Goal: Information Seeking & Learning: Learn about a topic

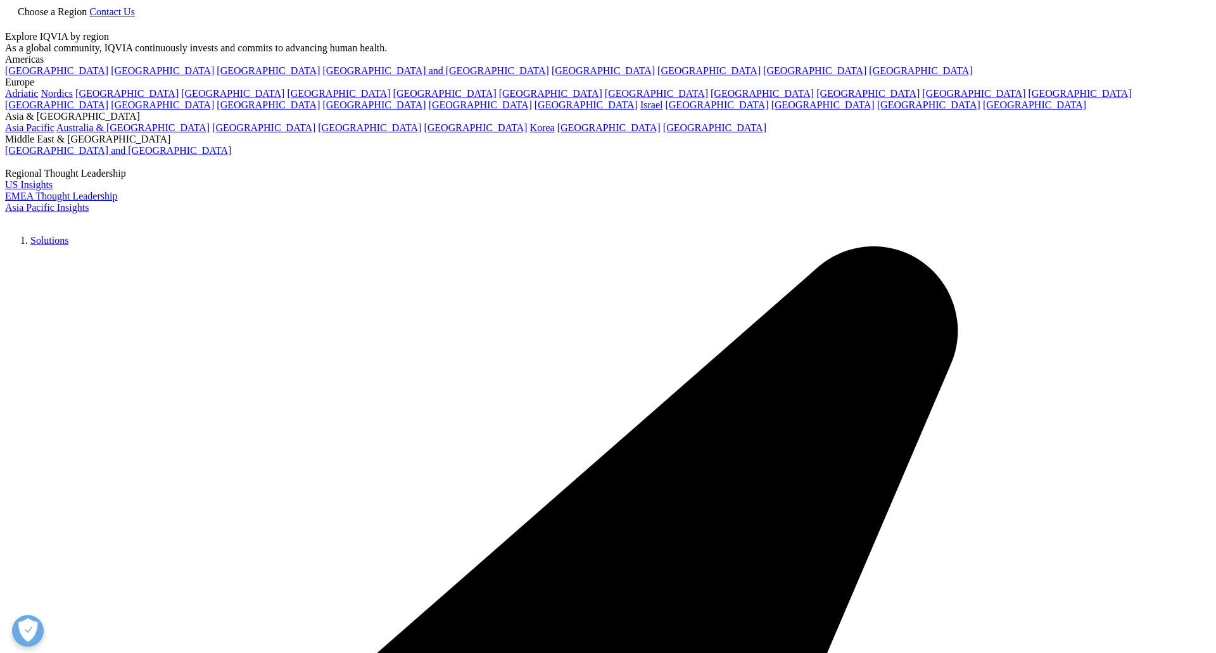
type input "[DEMOGRAPHIC_DATA]"
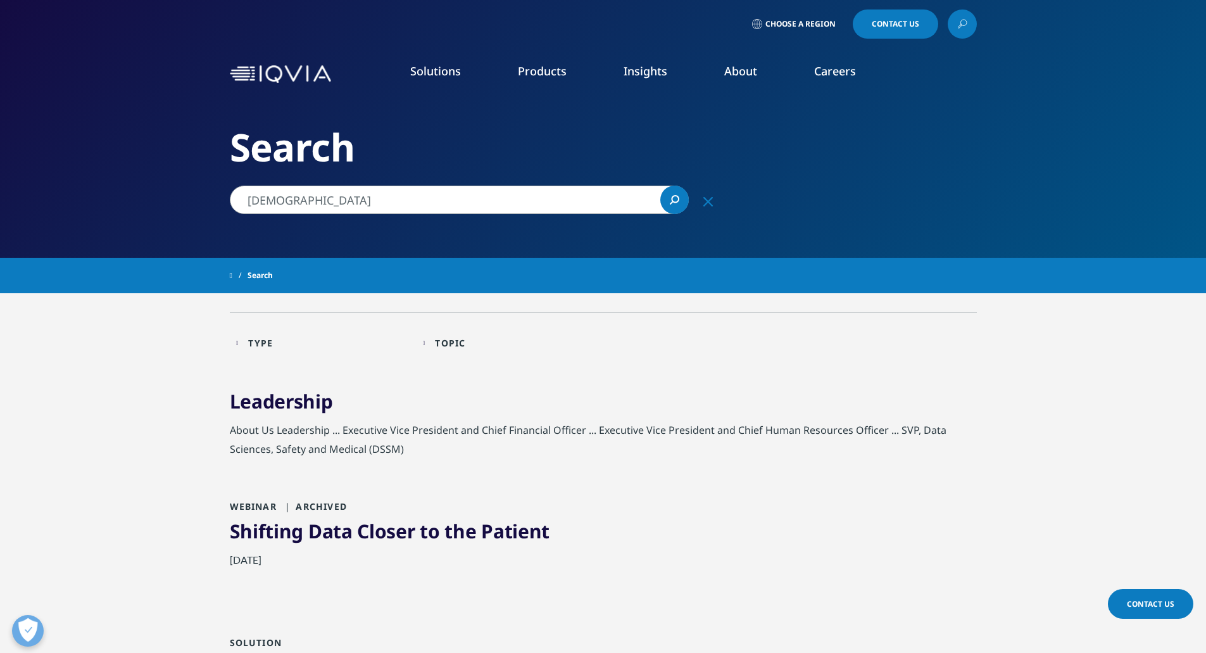
click at [179, 197] on li "Research & Development" at bounding box center [169, 205] width 230 height 24
click at [172, 205] on link "Research & Development" at bounding box center [127, 205] width 122 height 14
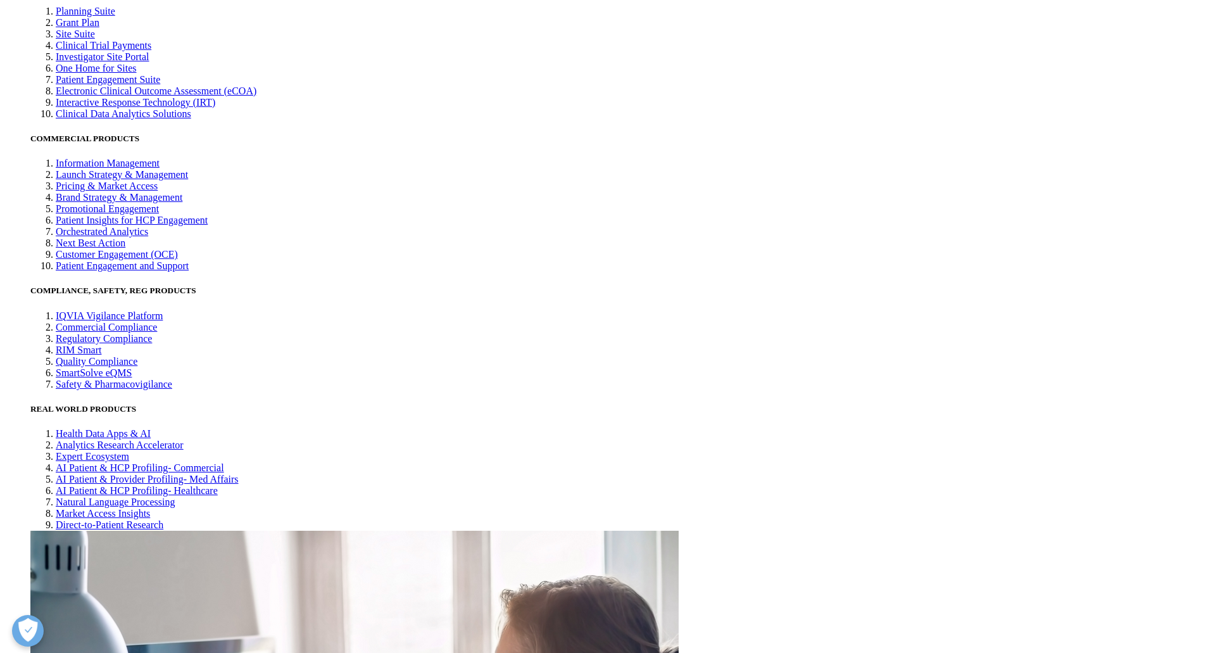
scroll to position [3182, 0]
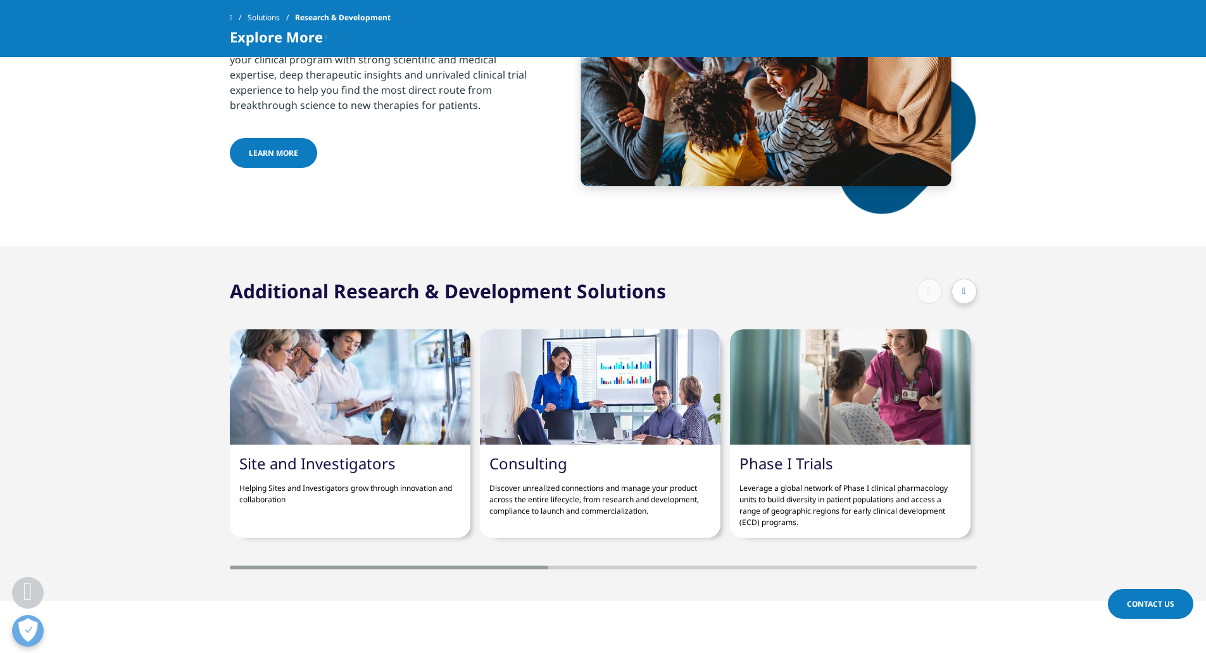
click at [307, 39] on span "Explore More" at bounding box center [276, 36] width 93 height 15
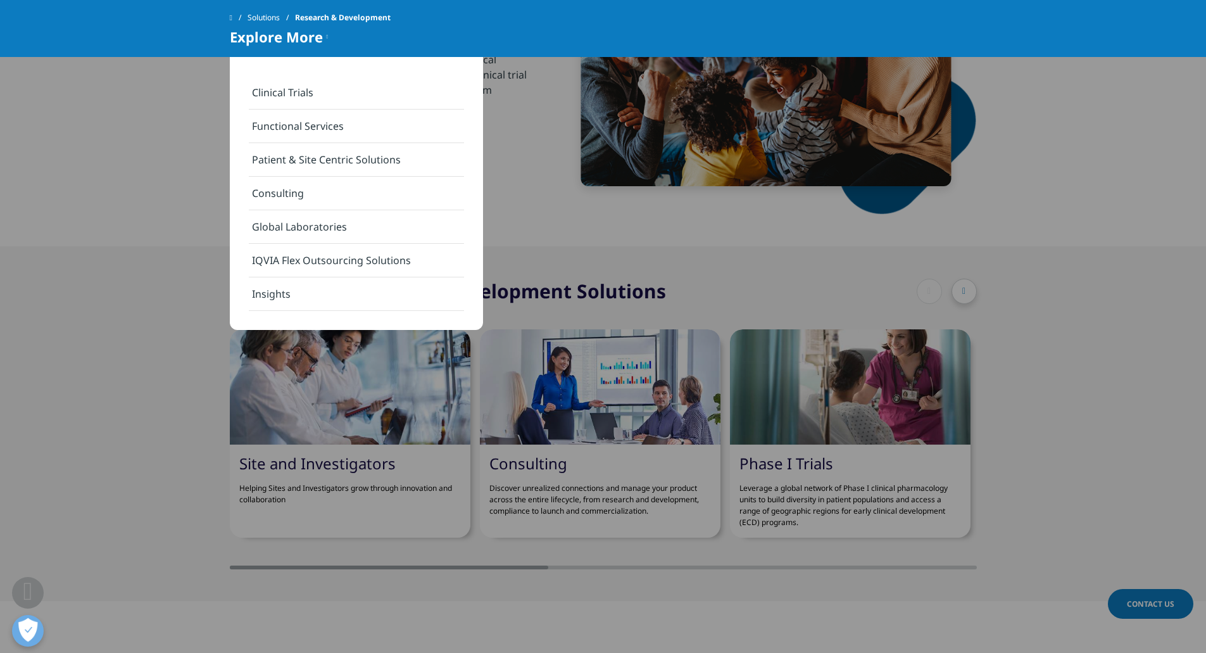
click at [290, 127] on link "Functional Services" at bounding box center [356, 127] width 215 height 34
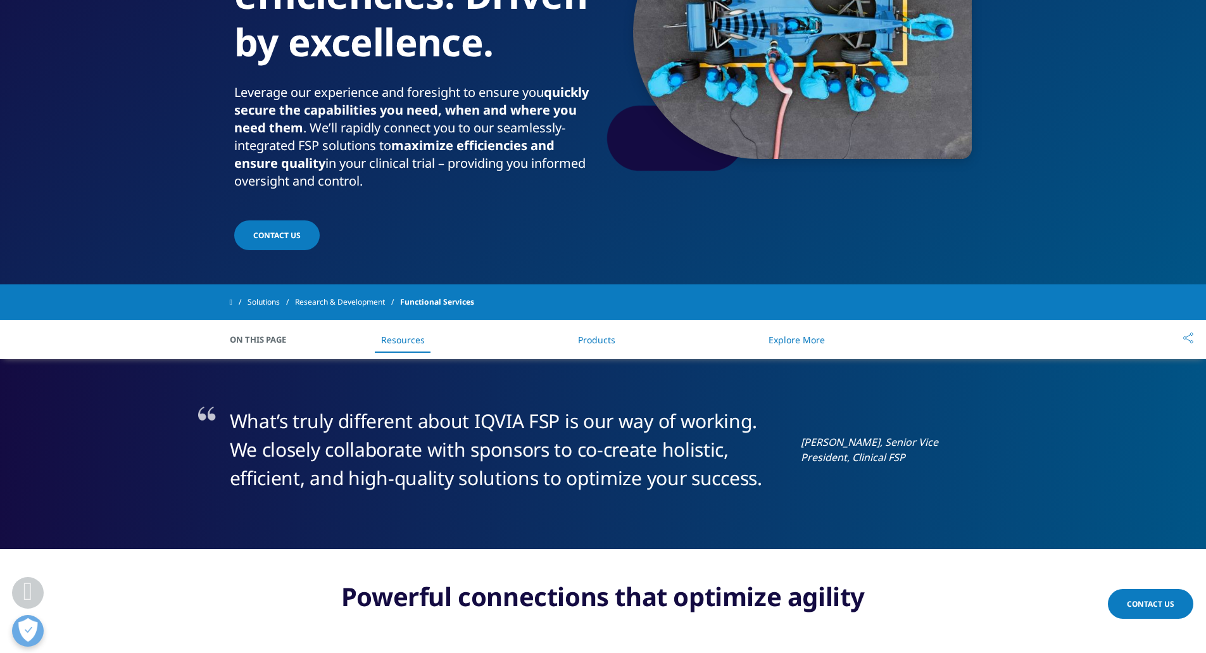
scroll to position [229, 0]
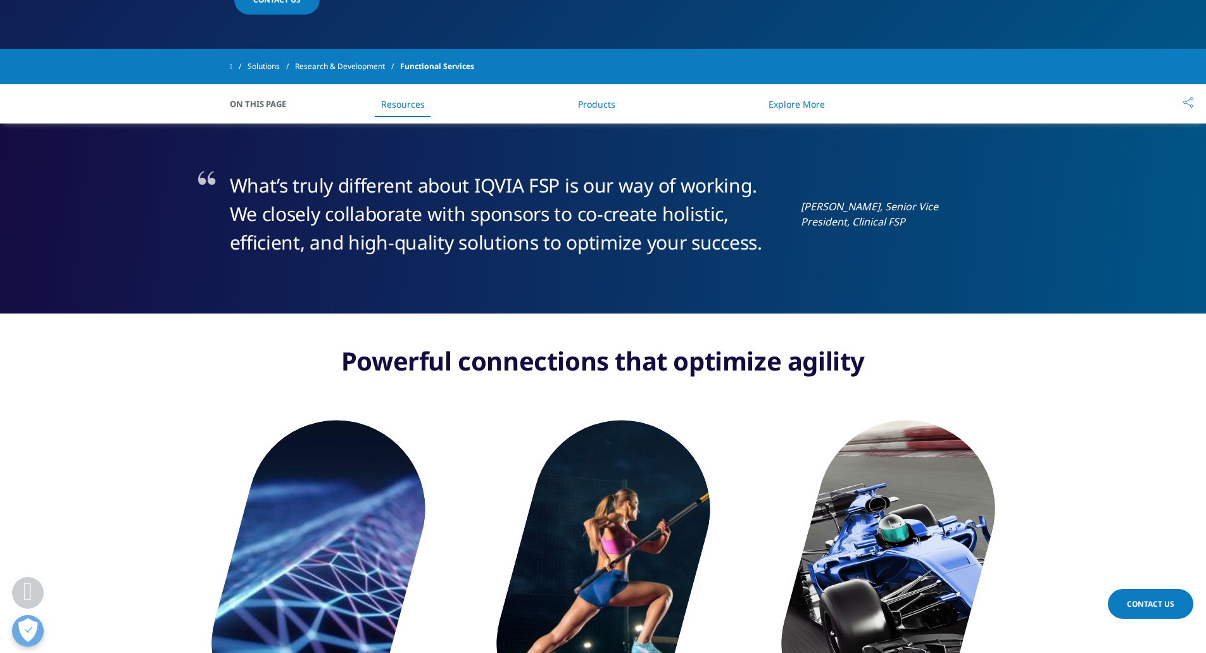
click at [527, 111] on ul "Resources Products Explore More" at bounding box center [604, 103] width 598 height 37
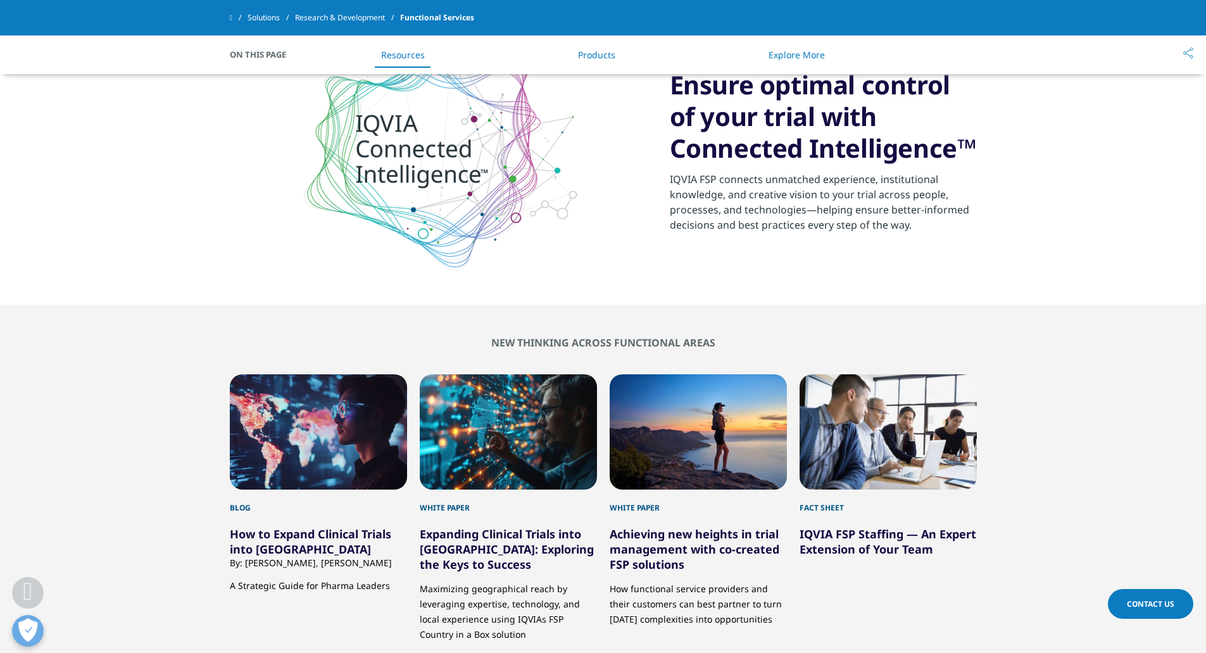
scroll to position [2842, 0]
